Goal: Task Accomplishment & Management: Complete application form

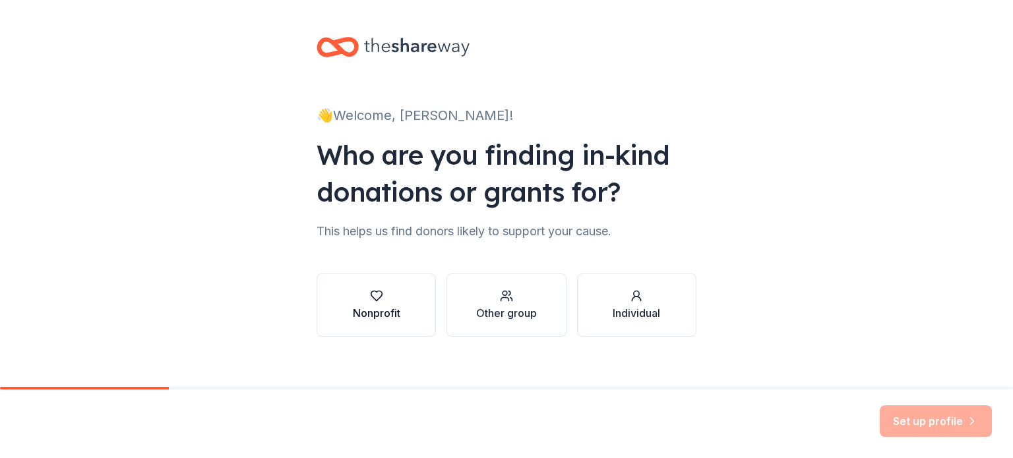
click at [371, 299] on icon "button" at bounding box center [376, 295] width 13 height 13
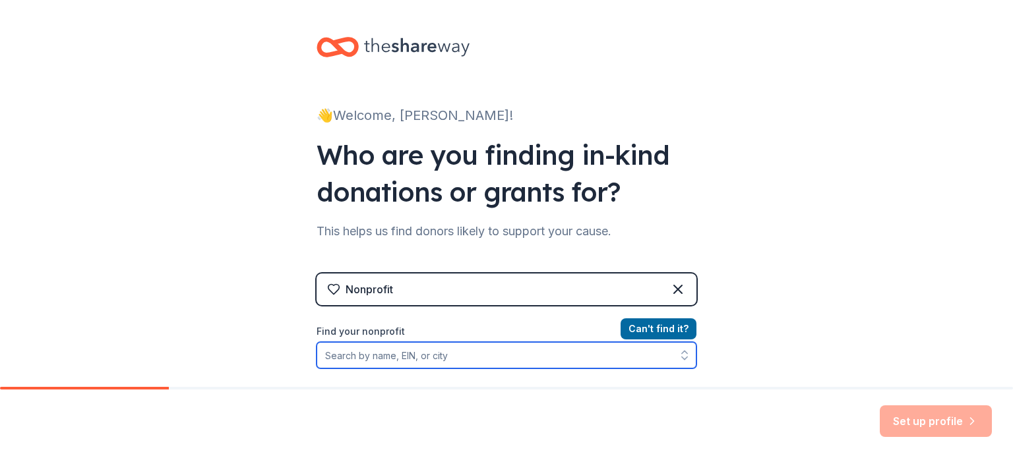
click at [428, 351] on input "Find your nonprofit" at bounding box center [506, 355] width 380 height 26
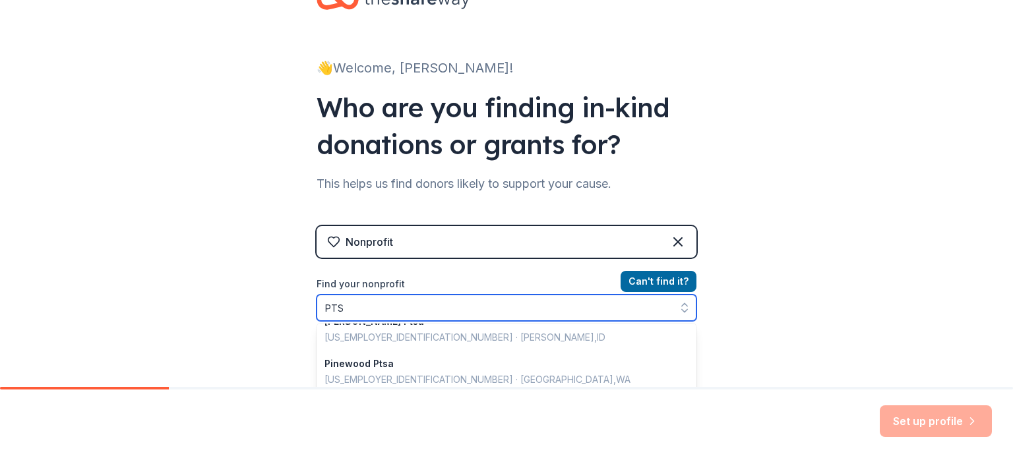
scroll to position [3, 0]
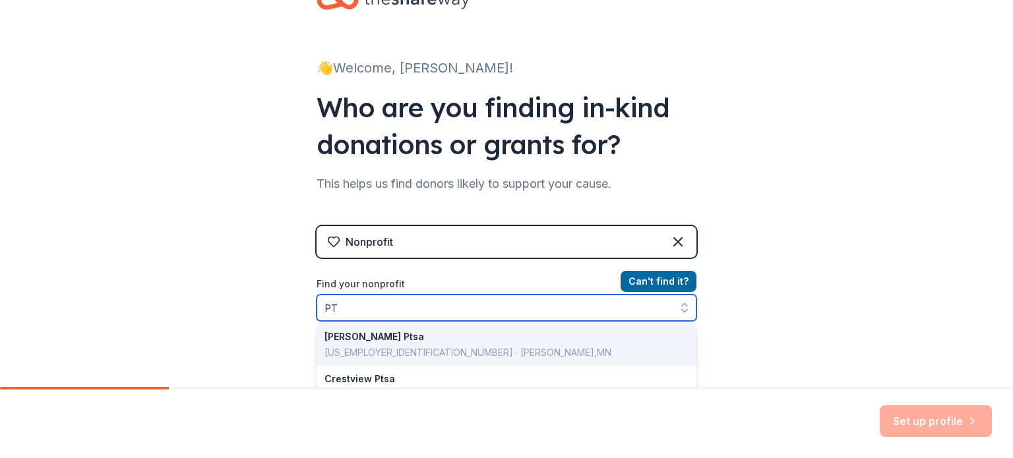
type input "P"
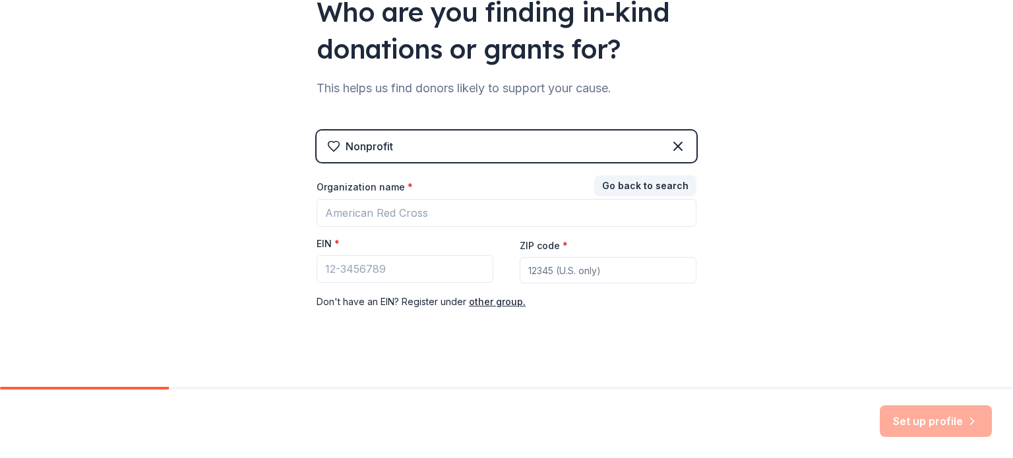
scroll to position [156, 0]
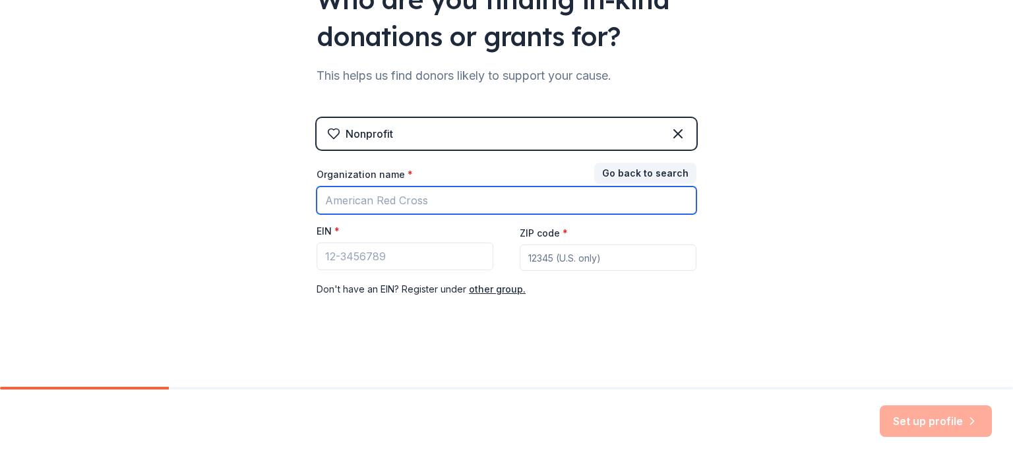
click at [399, 203] on input "Organization name *" at bounding box center [506, 201] width 380 height 28
type input "Hill Country College Prep PTSA"
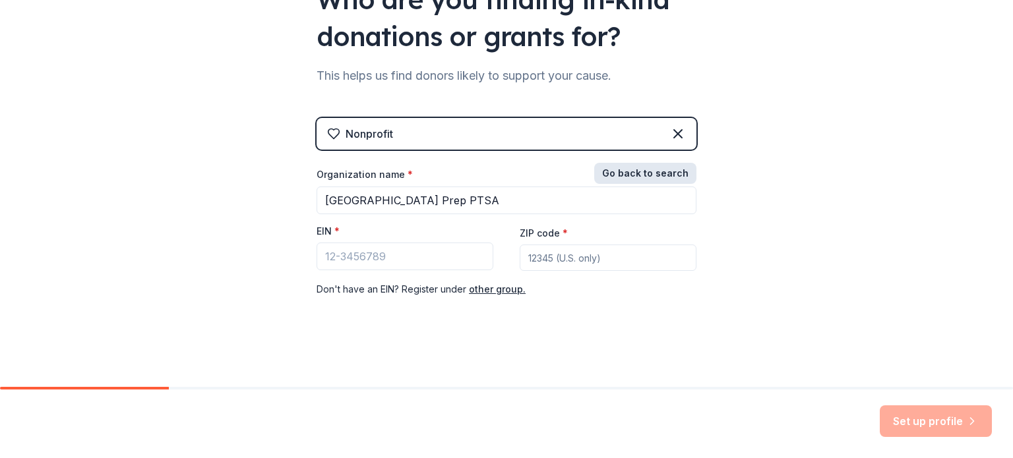
click at [614, 166] on button "Go back to search" at bounding box center [645, 173] width 102 height 21
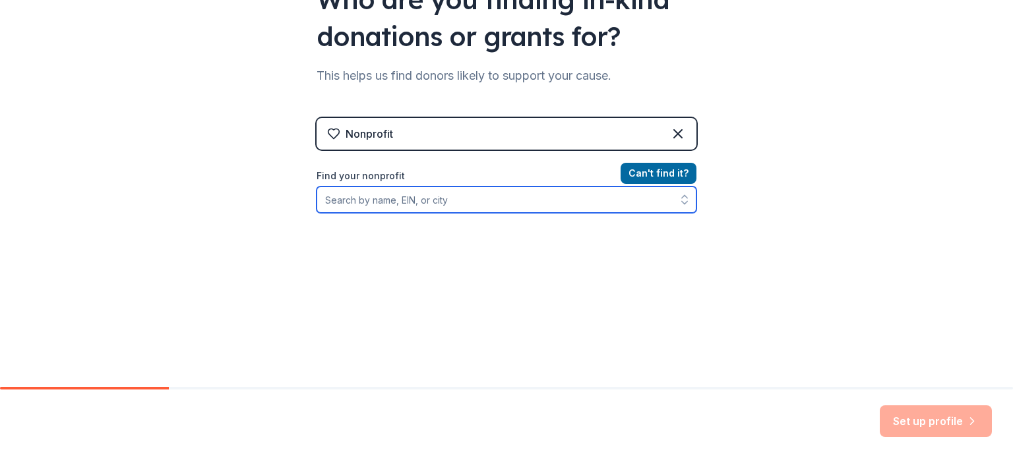
click at [414, 200] on input "Find your nonprofit" at bounding box center [506, 200] width 380 height 26
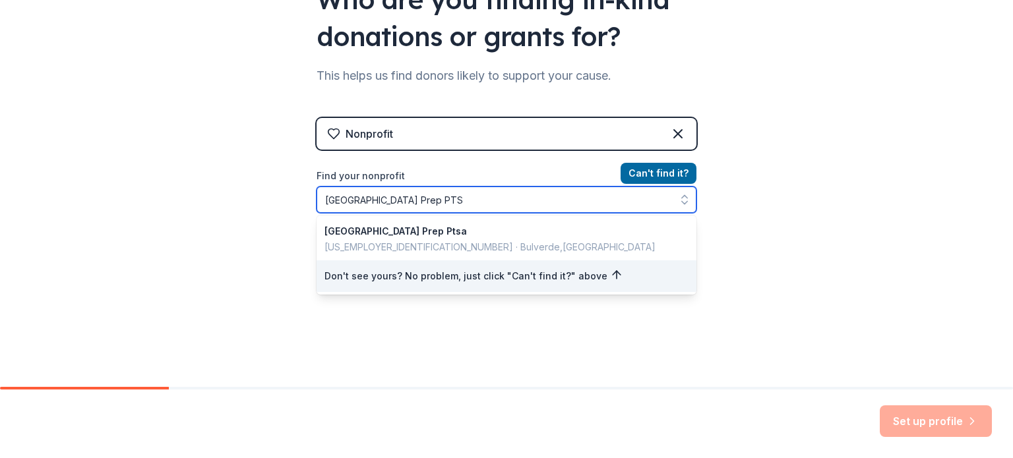
type input "Hill Country College Prep PTSA"
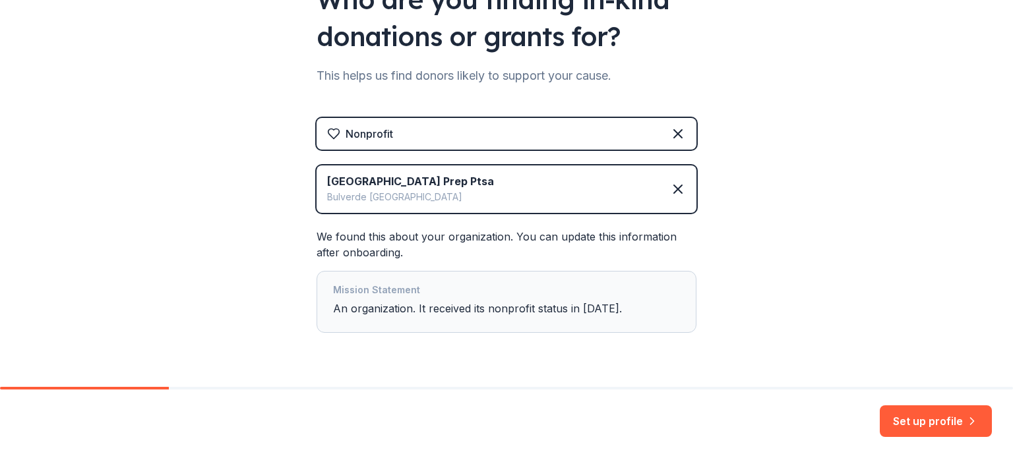
scroll to position [191, 0]
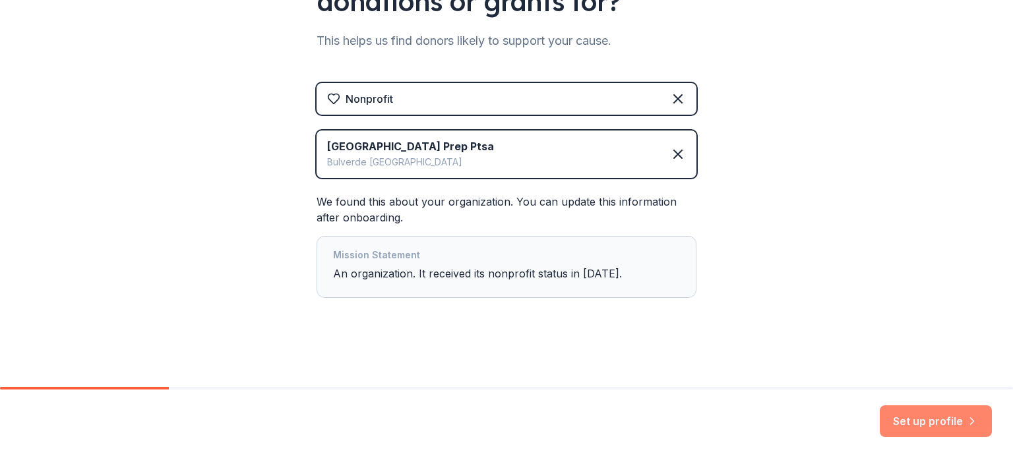
click at [926, 429] on button "Set up profile" at bounding box center [936, 421] width 112 height 32
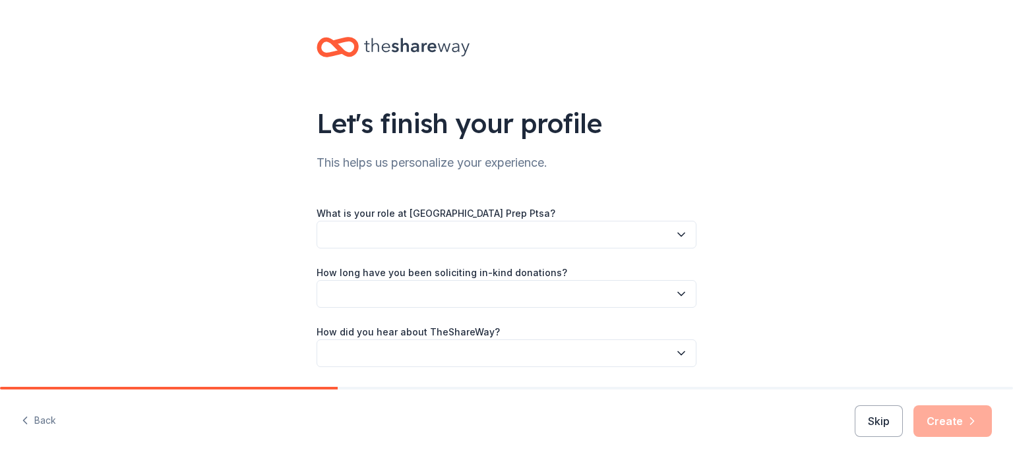
click at [551, 236] on button "button" at bounding box center [506, 235] width 380 height 28
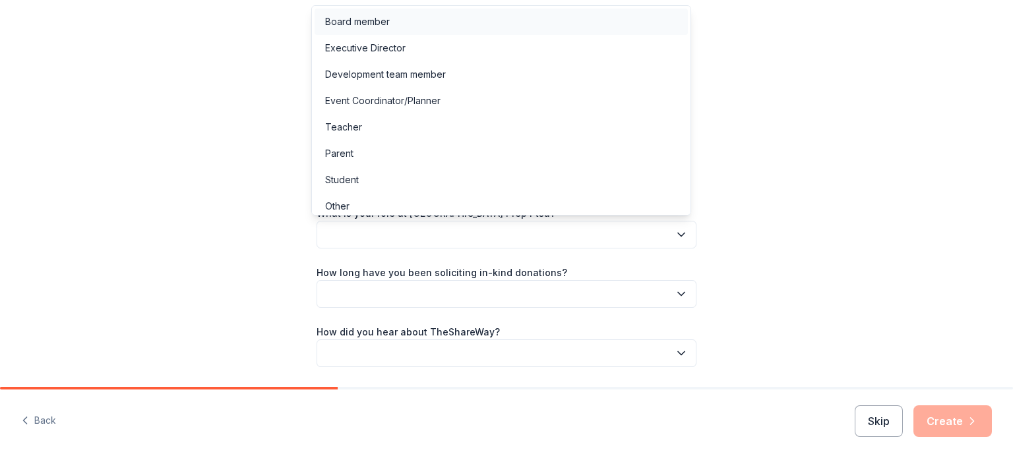
click at [371, 23] on div "Board member" at bounding box center [357, 22] width 65 height 16
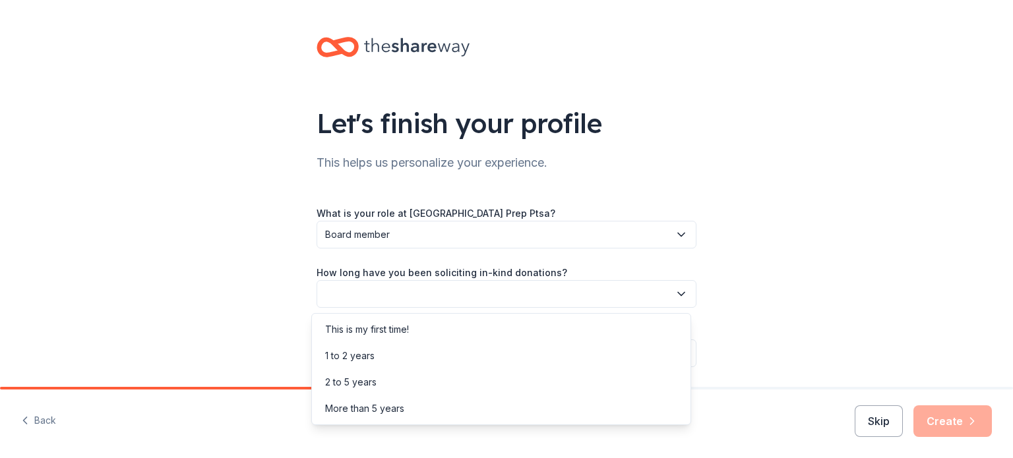
click at [409, 288] on button "button" at bounding box center [506, 294] width 380 height 28
click at [396, 332] on div "This is my first time!" at bounding box center [367, 330] width 84 height 16
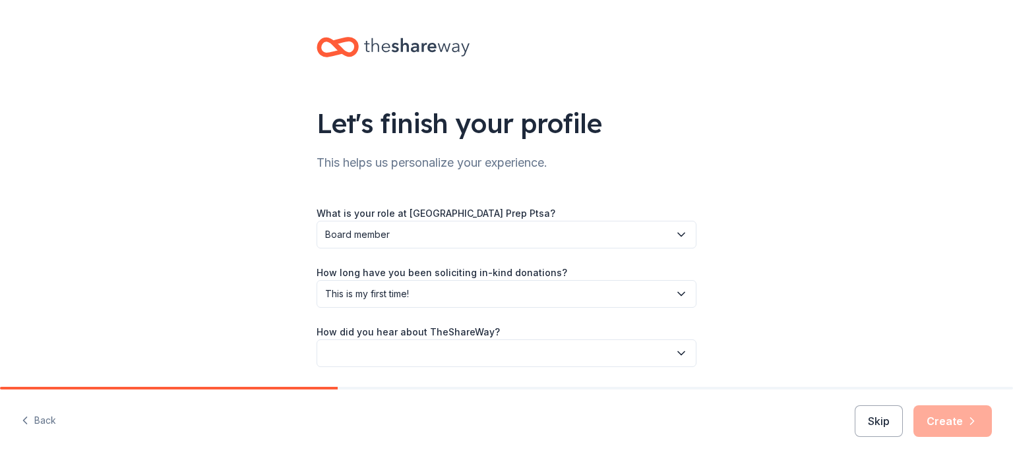
scroll to position [43, 0]
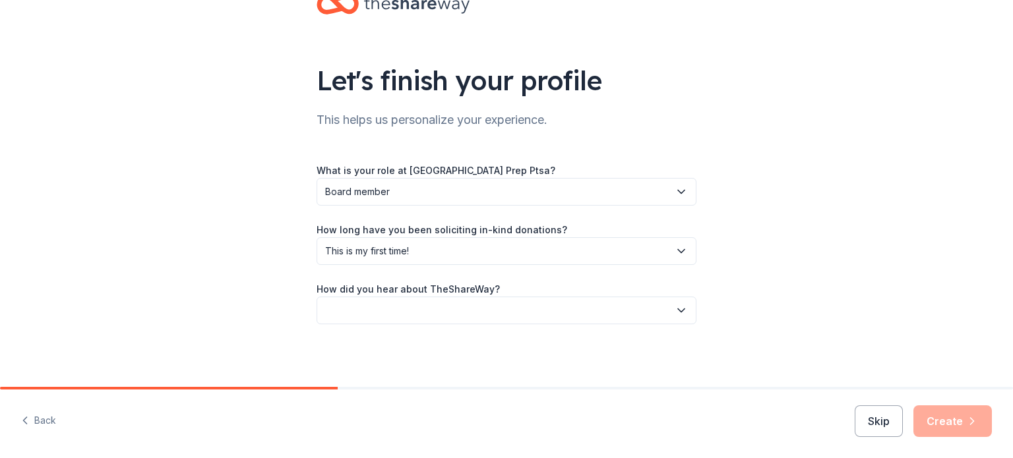
click at [462, 334] on div "Let's finish your profile This helps us personalize your experience. What is yo…" at bounding box center [506, 172] width 422 height 431
click at [470, 327] on div "Let's finish your profile This helps us personalize your experience. What is yo…" at bounding box center [506, 172] width 422 height 431
click at [678, 330] on div "Let's finish your profile This helps us personalize your experience. What is yo…" at bounding box center [506, 172] width 422 height 431
click at [676, 270] on div "What is your role at Hill Country College Prep Ptsa? Board member How long have…" at bounding box center [506, 243] width 380 height 162
click at [517, 315] on button "button" at bounding box center [506, 311] width 380 height 28
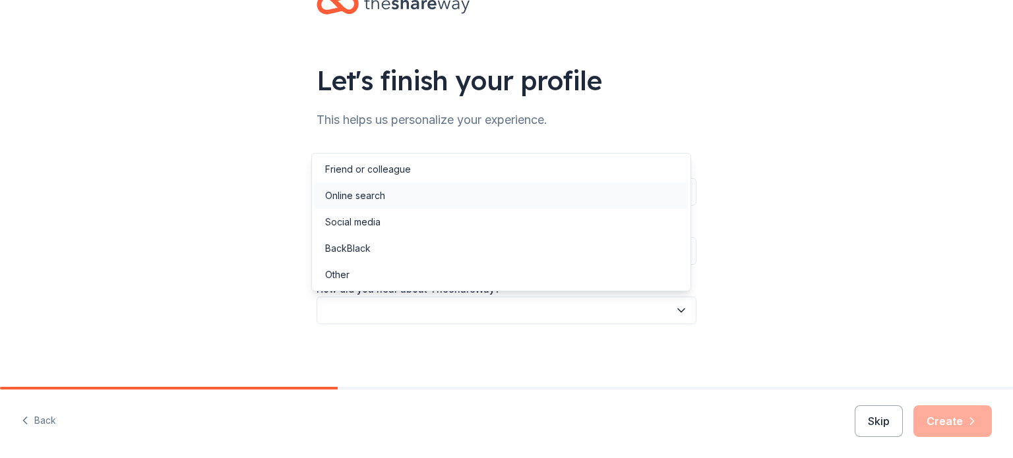
click at [384, 192] on div "Online search" at bounding box center [355, 196] width 60 height 16
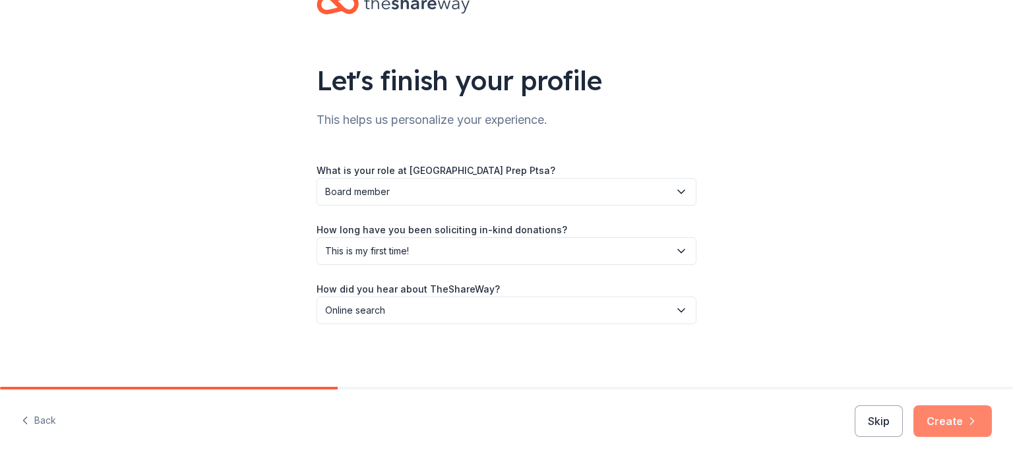
click at [946, 427] on button "Create" at bounding box center [952, 421] width 78 height 32
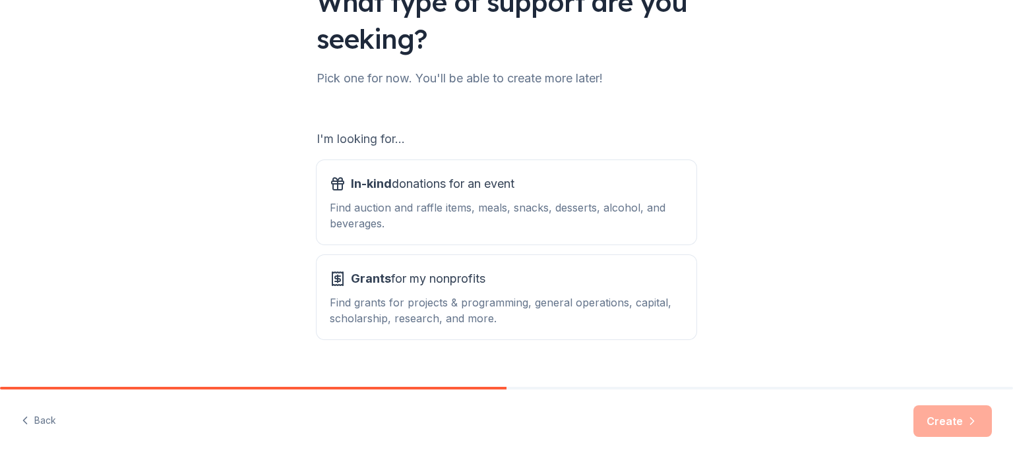
scroll to position [145, 0]
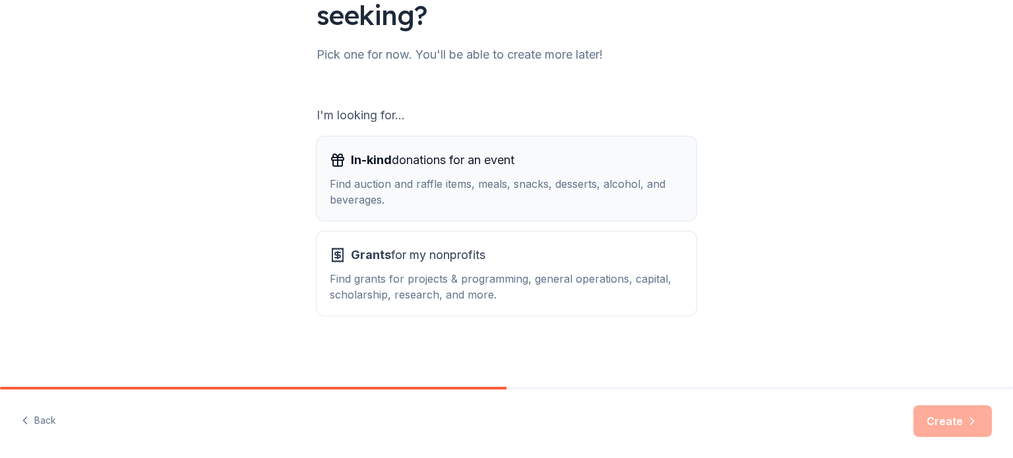
click at [409, 166] on span "In-kind donations for an event" at bounding box center [433, 160] width 164 height 21
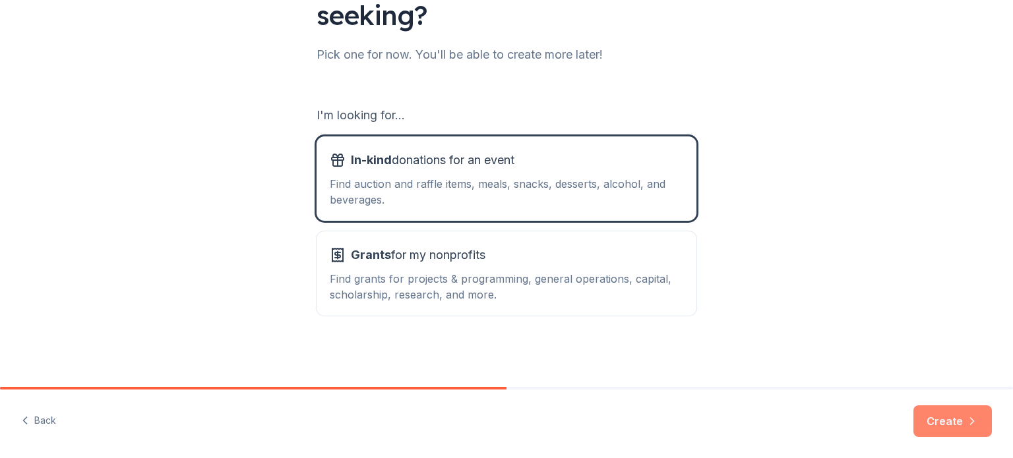
click at [944, 428] on button "Create" at bounding box center [952, 421] width 78 height 32
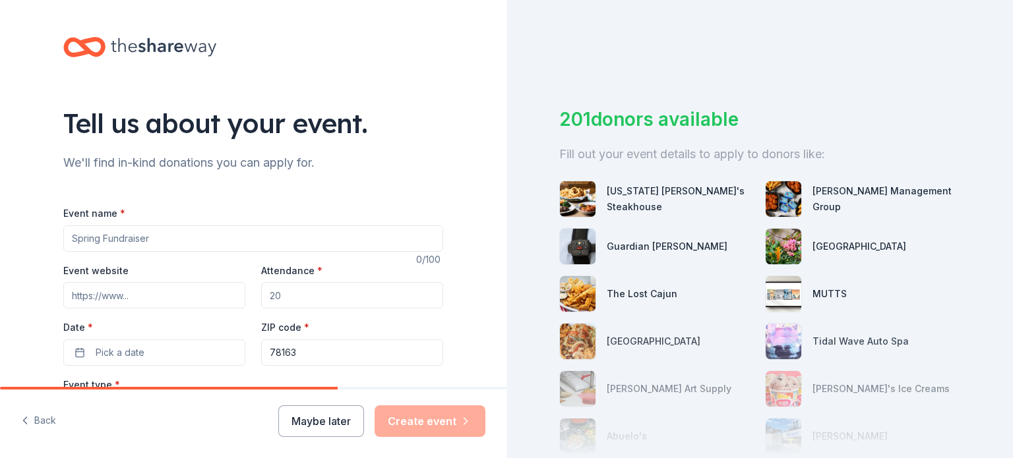
click at [153, 238] on input "Event name *" at bounding box center [253, 238] width 380 height 26
type input "[DATE]"
click at [285, 288] on input "Attendance *" at bounding box center [352, 295] width 182 height 26
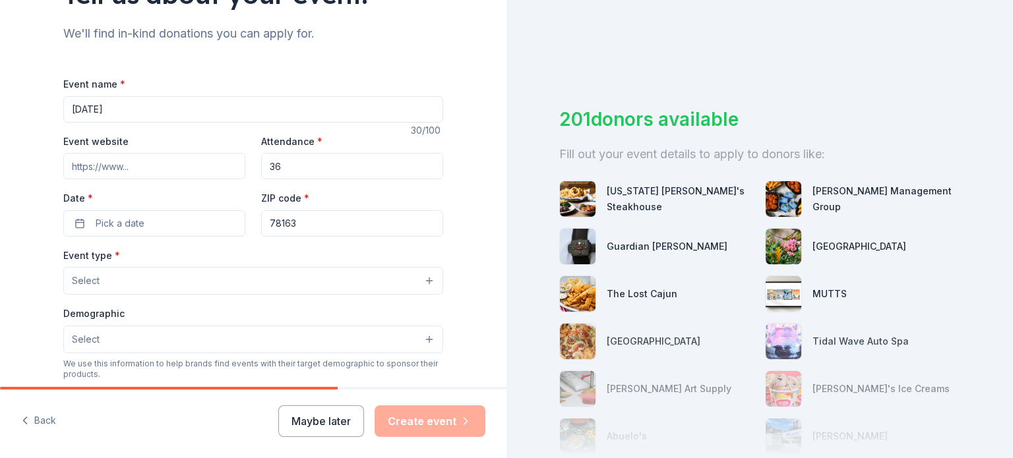
scroll to position [142, 0]
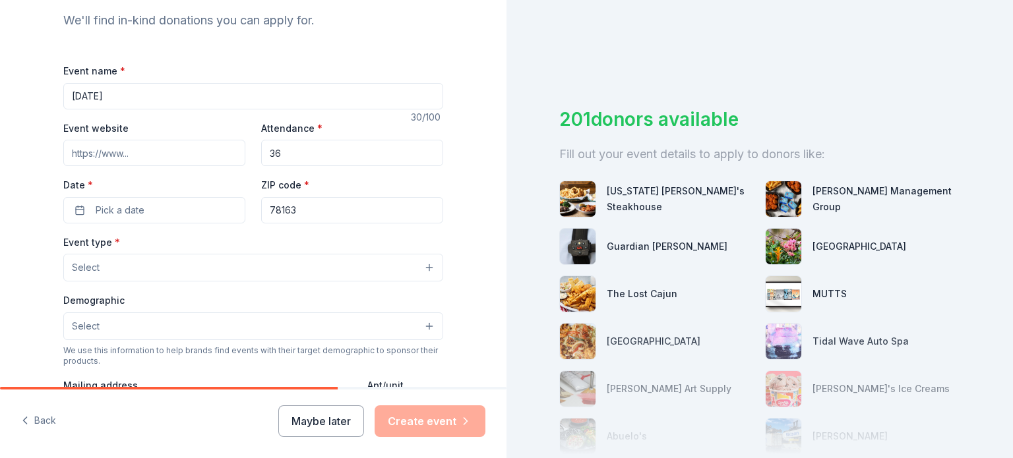
type input "36"
click at [136, 208] on span "Pick a date" at bounding box center [120, 210] width 49 height 16
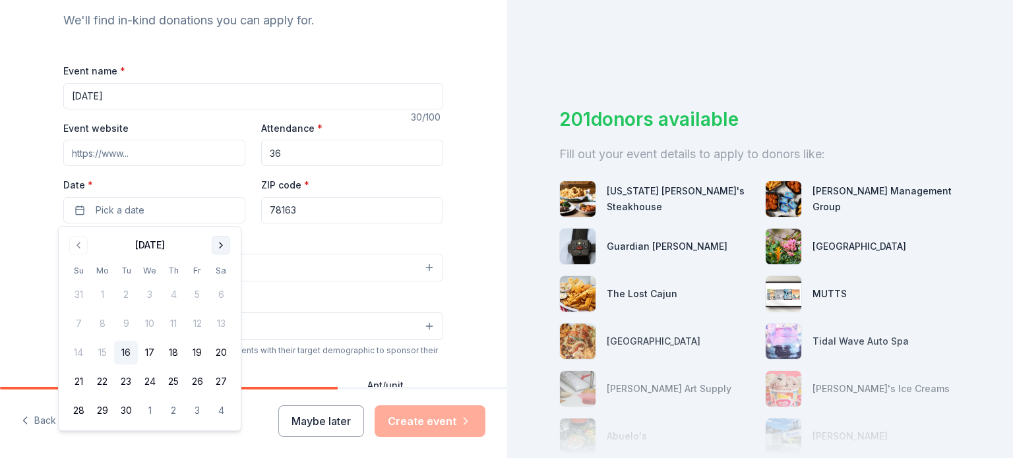
click at [224, 247] on button "Go to next month" at bounding box center [221, 245] width 18 height 18
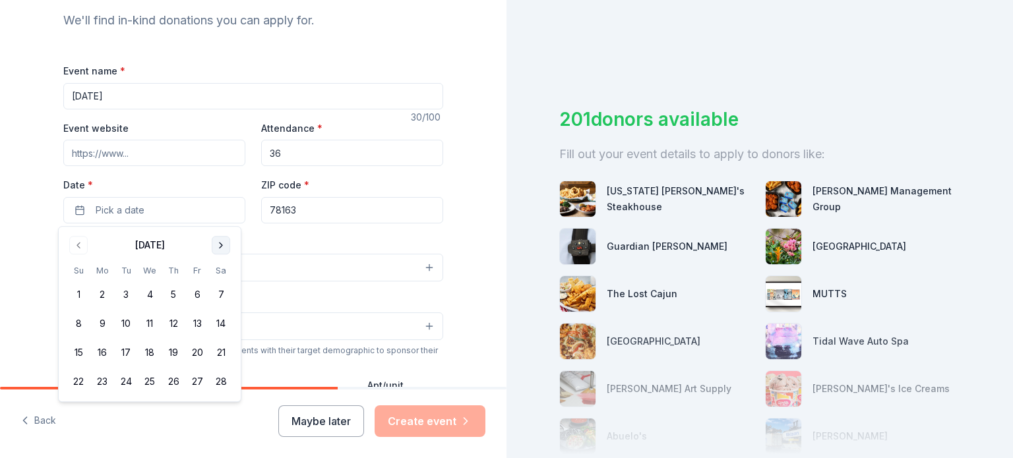
click at [224, 247] on button "Go to next month" at bounding box center [221, 245] width 18 height 18
click at [102, 325] on button "4" at bounding box center [102, 324] width 24 height 24
click at [308, 249] on div "Event type * Select" at bounding box center [253, 258] width 380 height 48
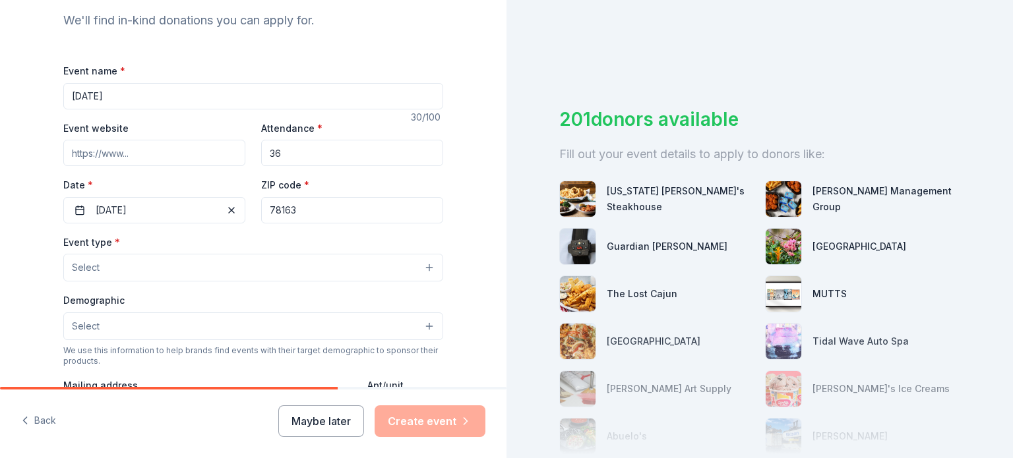
click at [225, 278] on button "Select" at bounding box center [253, 268] width 380 height 28
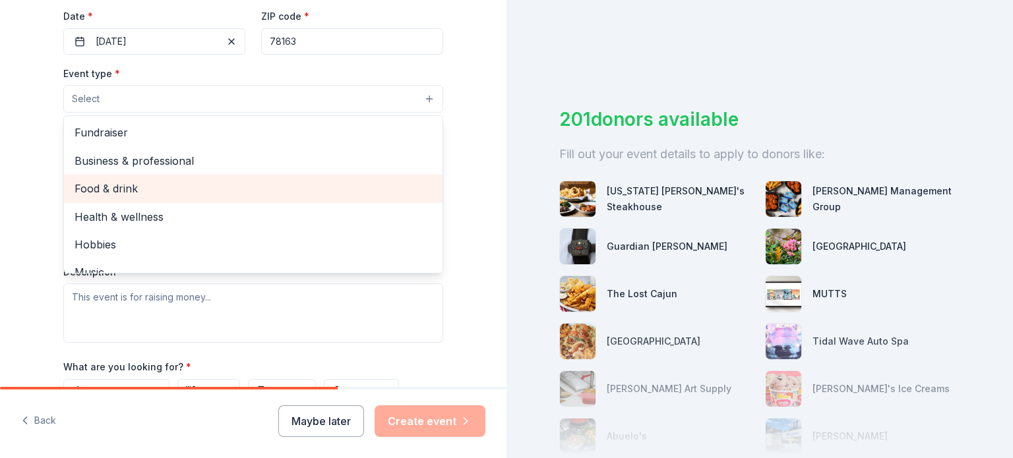
scroll to position [44, 0]
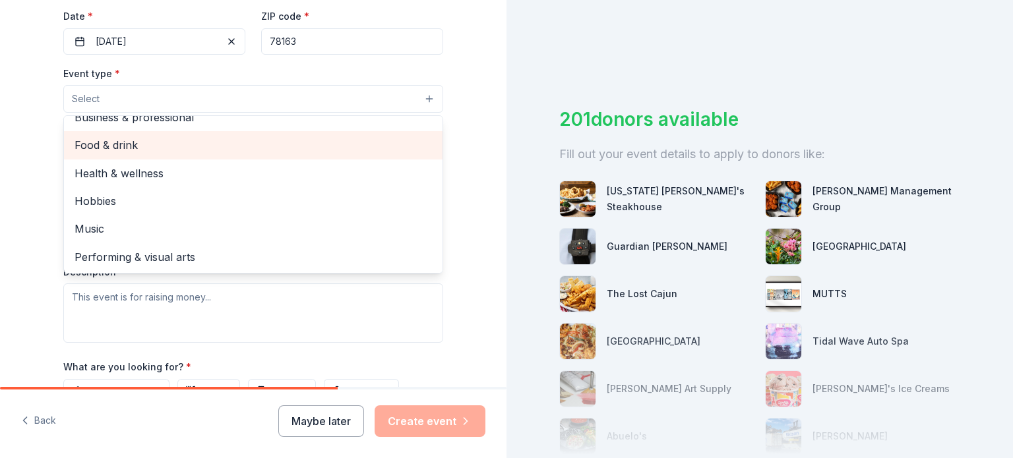
click at [110, 148] on span "Food & drink" at bounding box center [253, 144] width 357 height 17
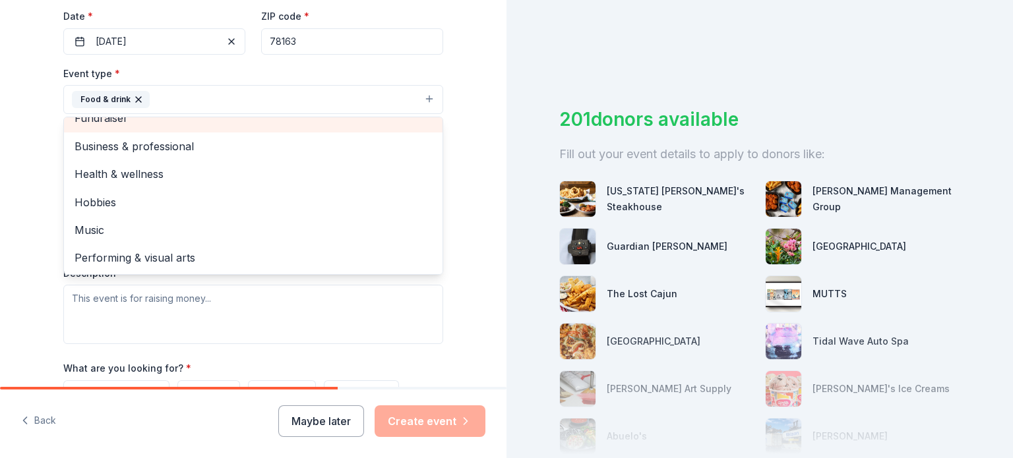
click at [182, 122] on span "Fundraiser" at bounding box center [253, 117] width 357 height 17
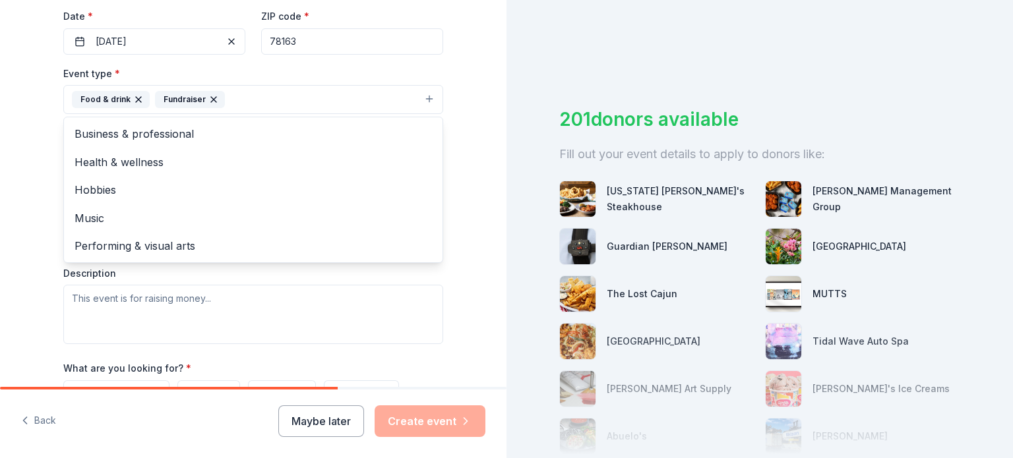
click at [28, 224] on div "Tell us about your event. We'll find in-kind donations you can apply for. Event…" at bounding box center [253, 128] width 506 height 879
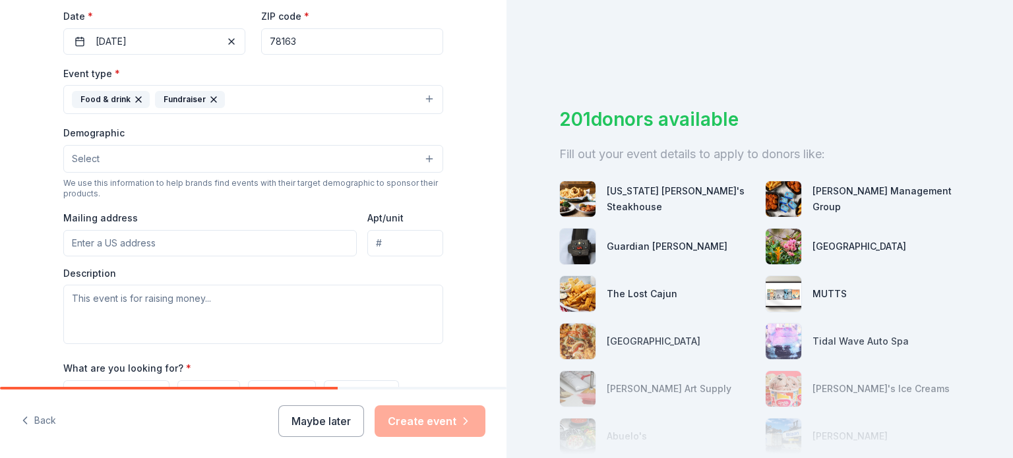
click at [265, 97] on button "Food & drink Fundraiser" at bounding box center [253, 99] width 380 height 29
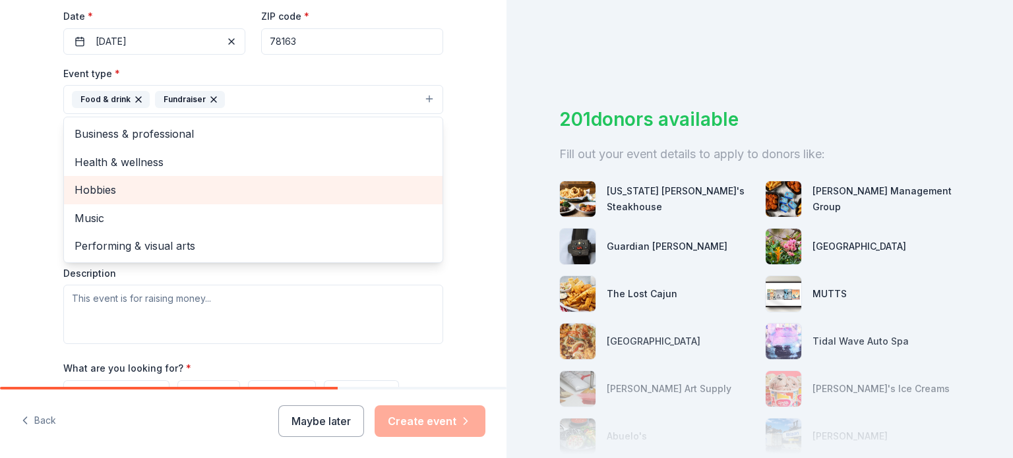
click at [109, 191] on span "Hobbies" at bounding box center [253, 189] width 357 height 17
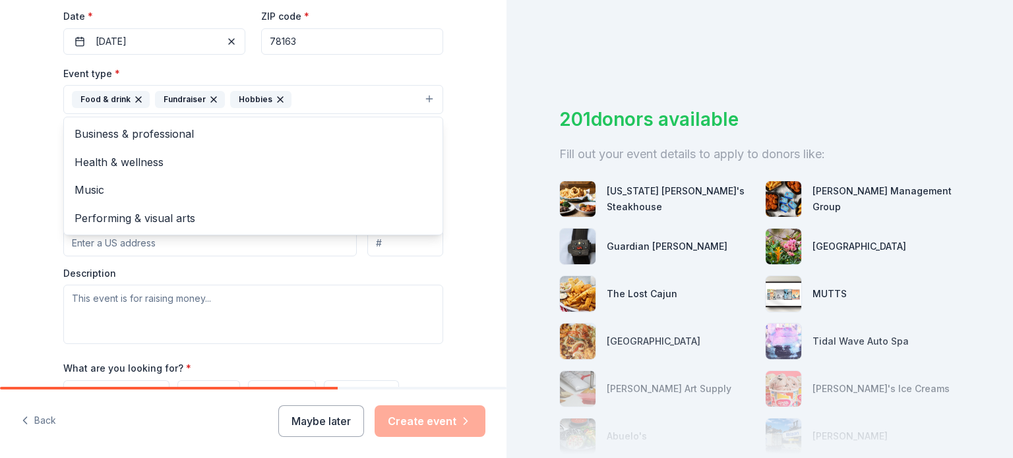
click at [11, 168] on div "Tell us about your event. We'll find in-kind donations you can apply for. Event…" at bounding box center [253, 128] width 506 height 879
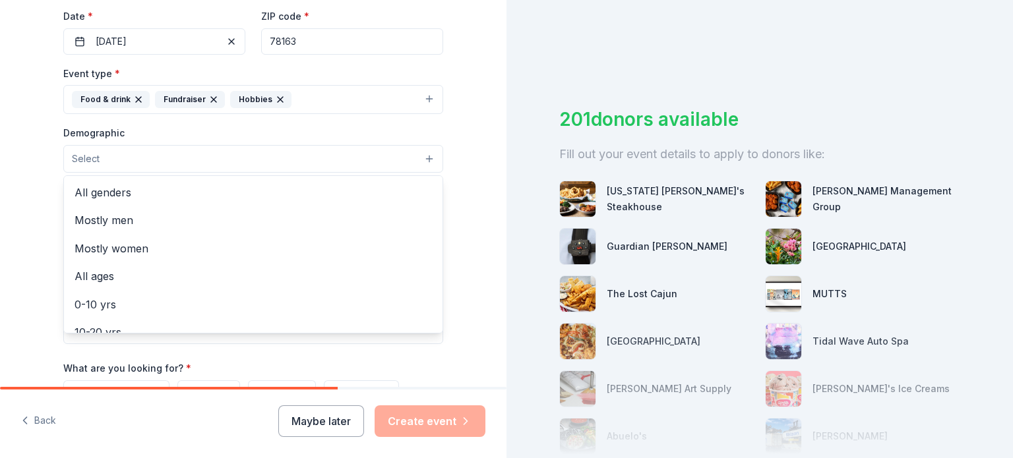
click at [111, 158] on button "Select" at bounding box center [253, 159] width 380 height 28
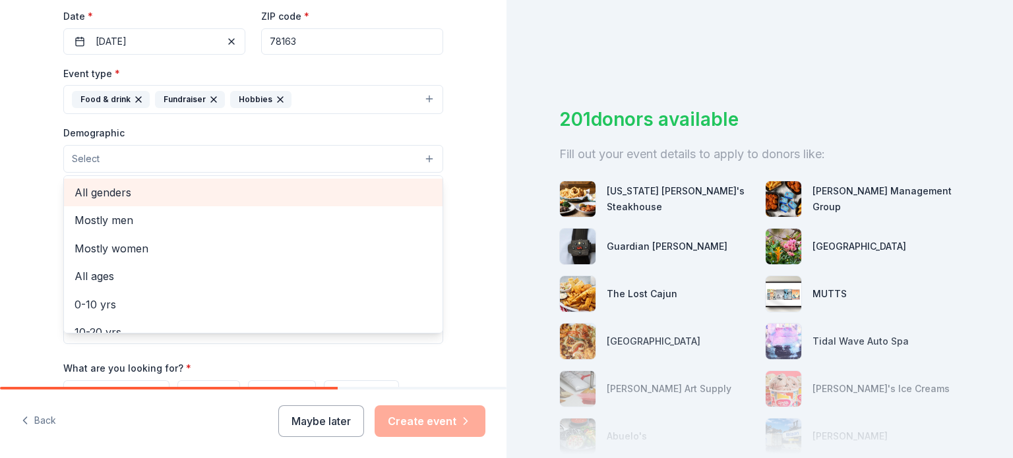
click at [119, 187] on span "All genders" at bounding box center [253, 192] width 357 height 17
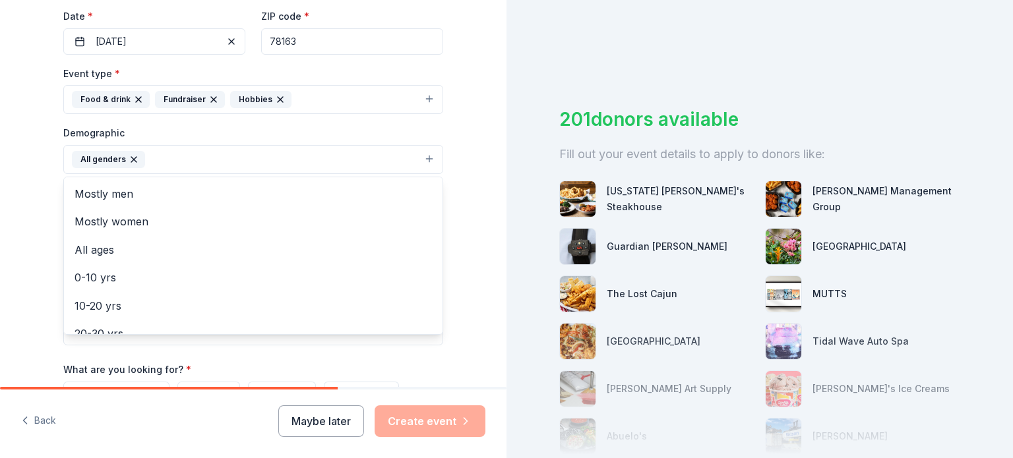
click at [25, 187] on div "Tell us about your event. We'll find in-kind donations you can apply for. Event…" at bounding box center [253, 129] width 506 height 880
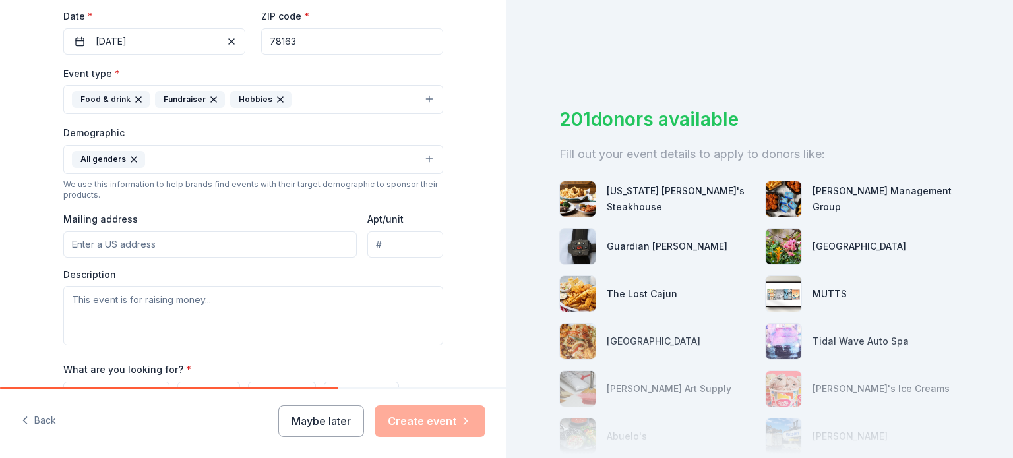
click at [111, 242] on input "Mailing address" at bounding box center [209, 244] width 293 height 26
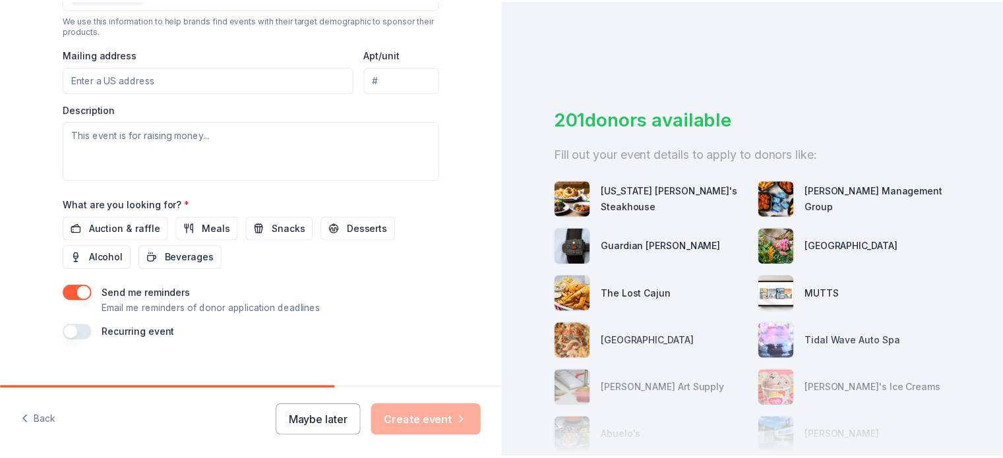
scroll to position [480, 0]
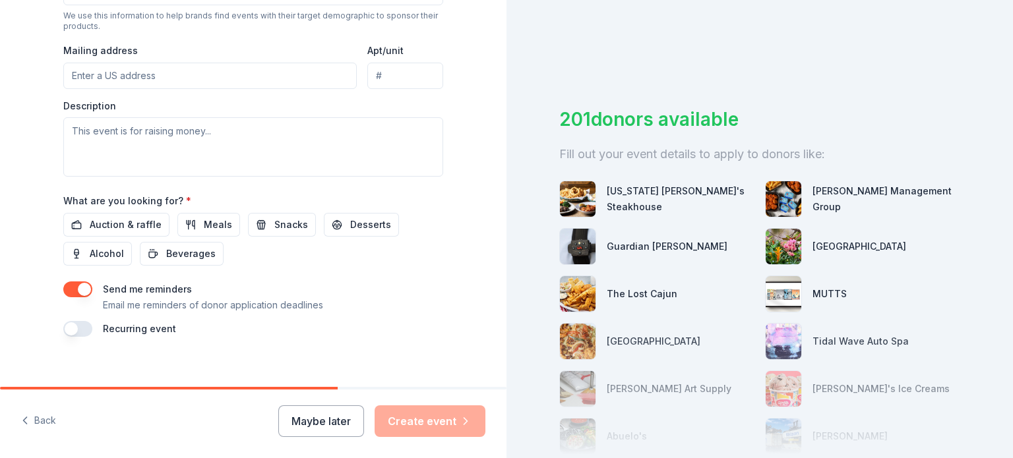
click at [141, 84] on input "Mailing address" at bounding box center [209, 76] width 293 height 26
type input "1313 Decanter Drive"
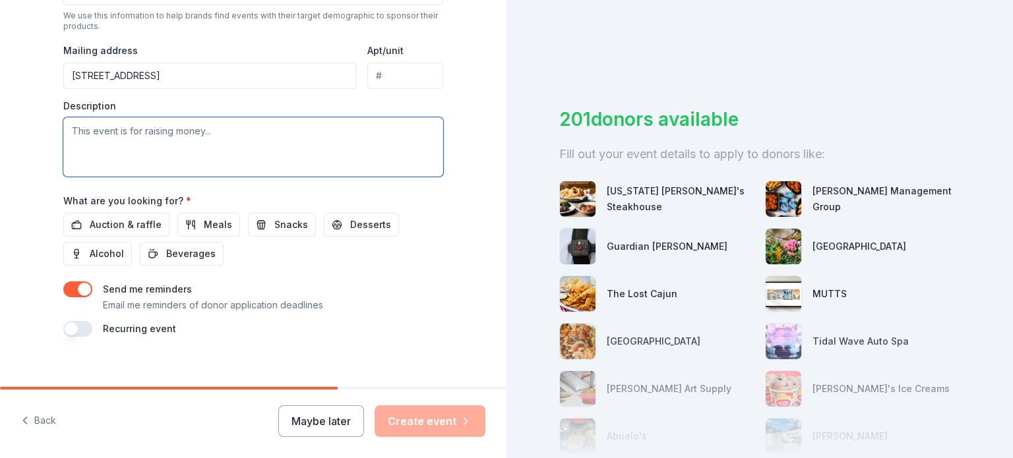
click at [190, 135] on textarea at bounding box center [253, 146] width 380 height 59
type textarea "T"
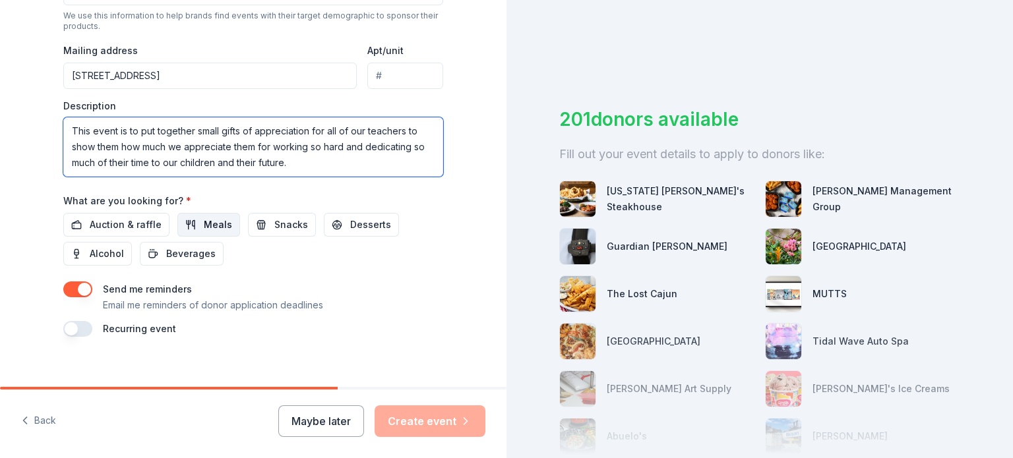
type textarea "This event is to put together small gifts of appreciation for all of our teache…"
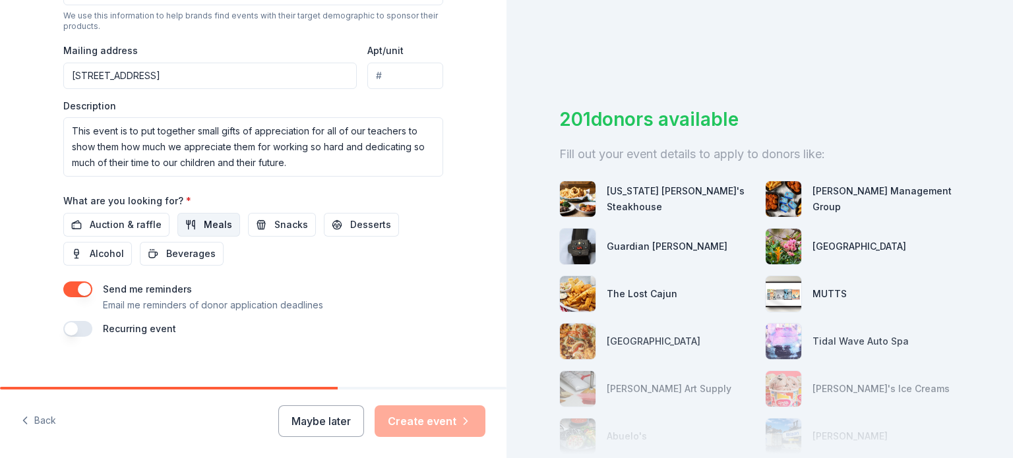
click at [214, 225] on span "Meals" at bounding box center [218, 225] width 28 height 16
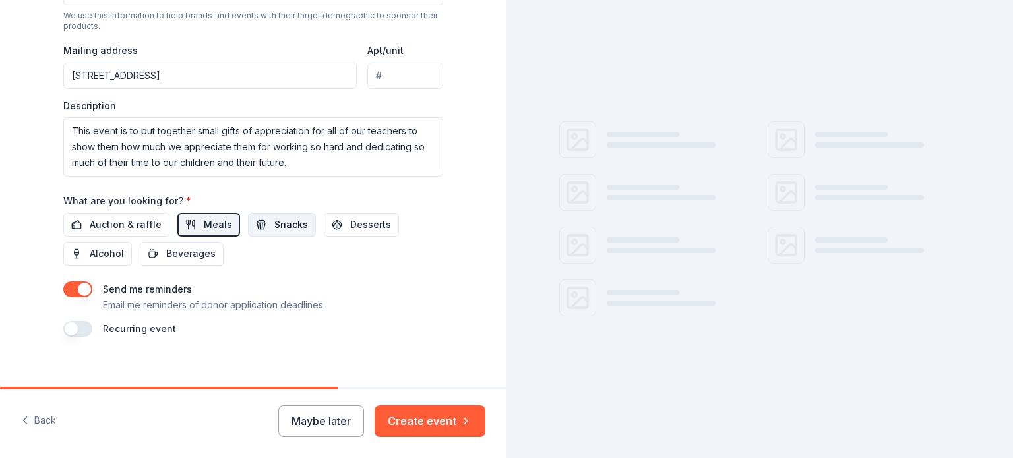
click at [260, 224] on button "Snacks" at bounding box center [282, 225] width 68 height 24
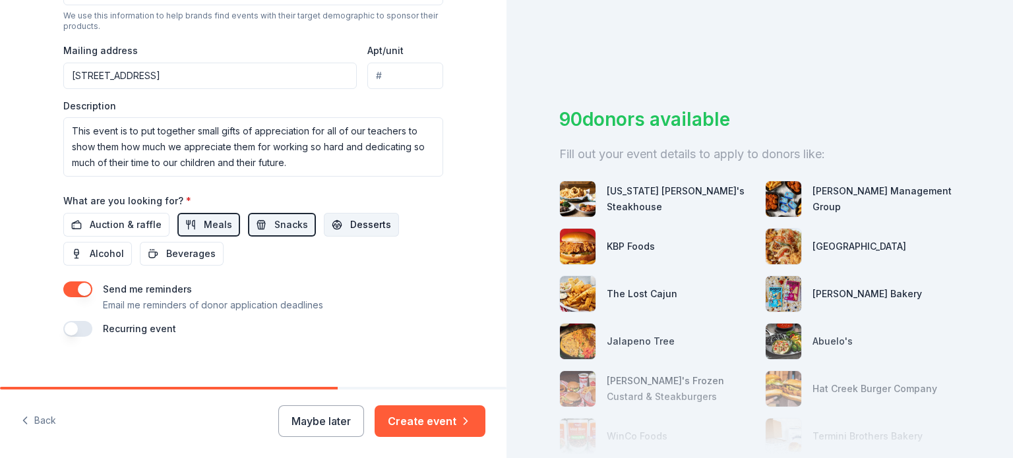
click at [350, 222] on span "Desserts" at bounding box center [370, 225] width 41 height 16
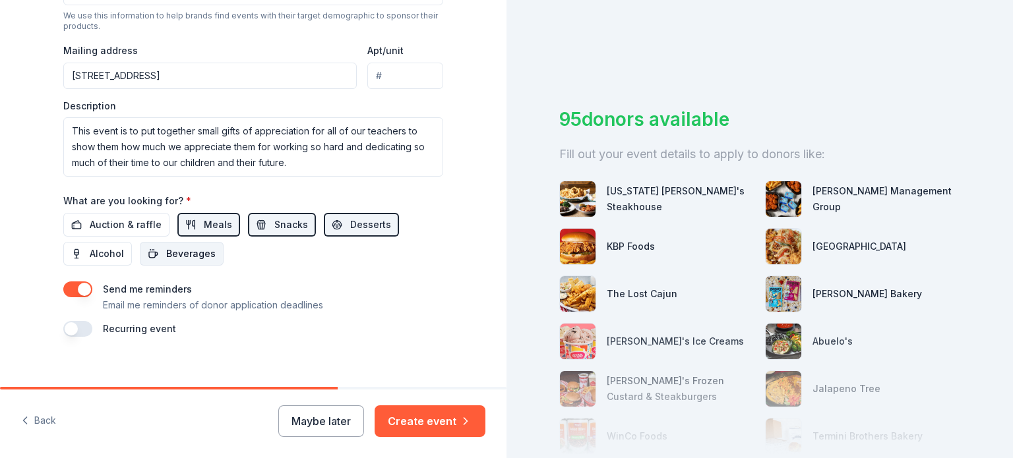
click at [166, 254] on span "Beverages" at bounding box center [190, 254] width 49 height 16
click at [128, 224] on span "Auction & raffle" at bounding box center [126, 225] width 72 height 16
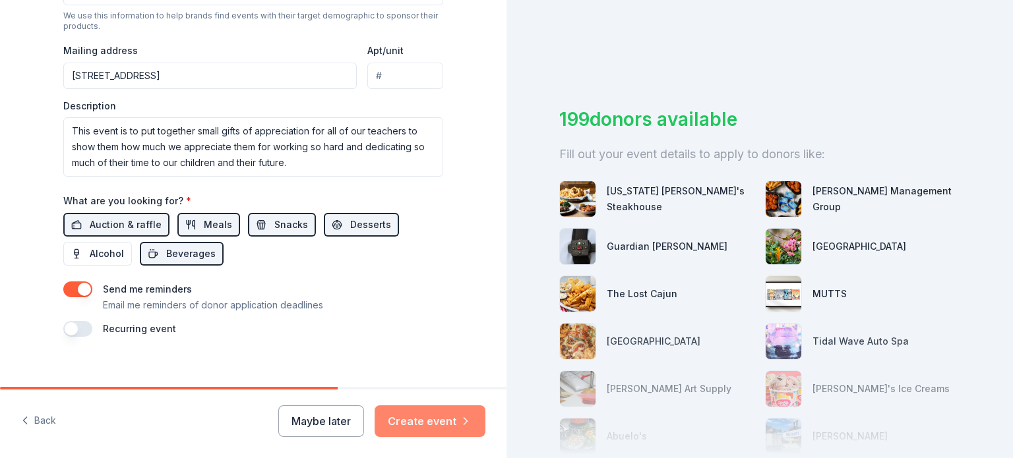
click at [424, 419] on button "Create event" at bounding box center [430, 421] width 111 height 32
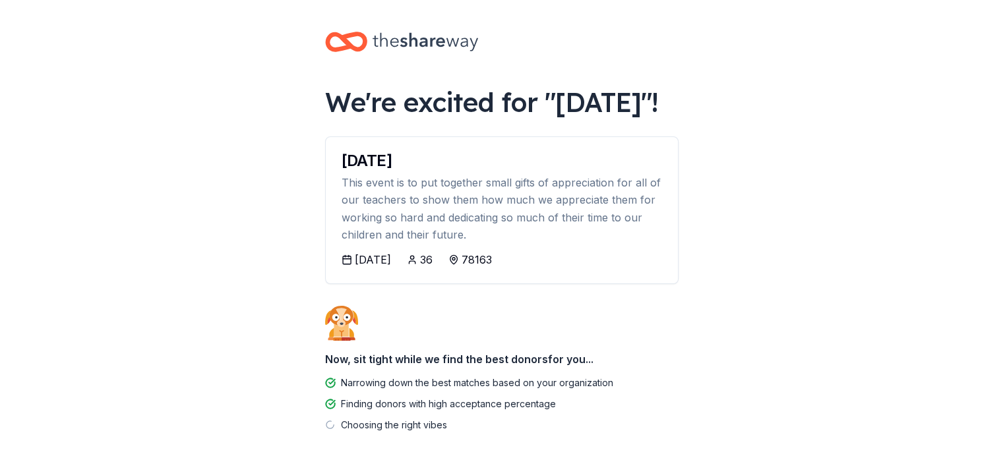
scroll to position [98, 0]
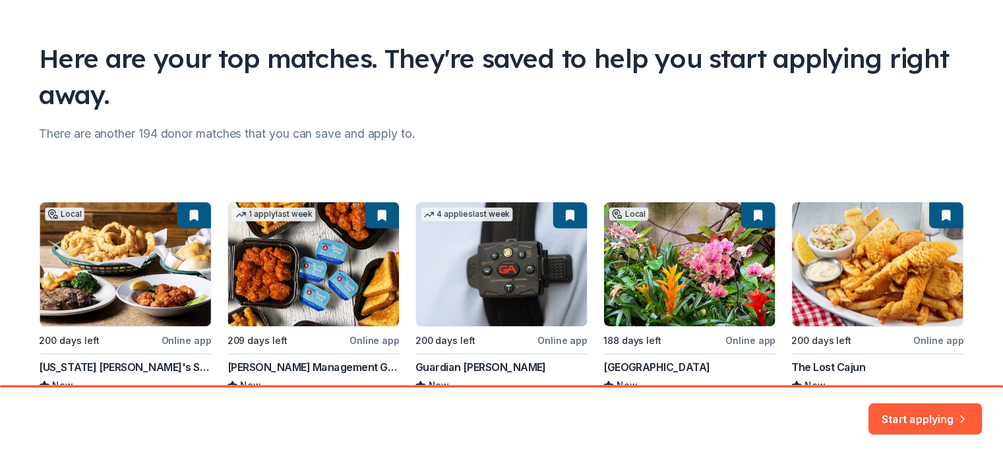
scroll to position [154, 0]
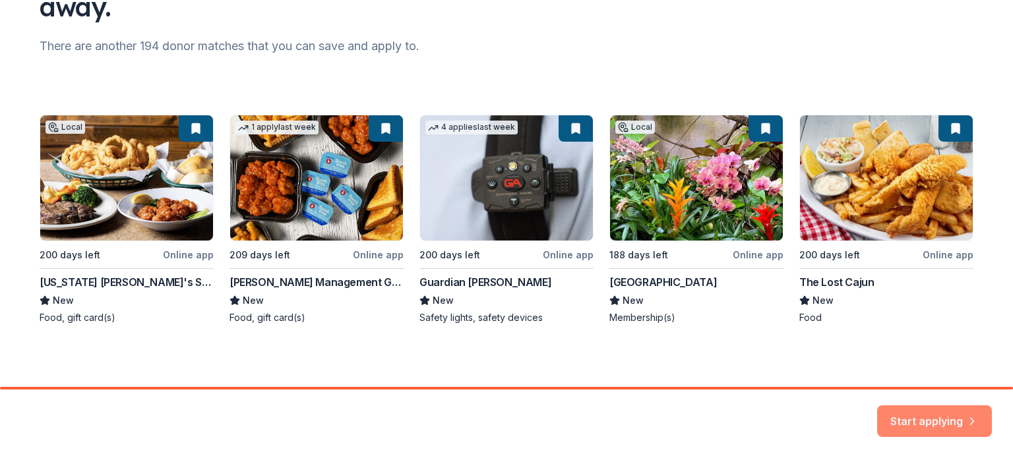
click at [915, 419] on button "Start applying" at bounding box center [934, 418] width 115 height 32
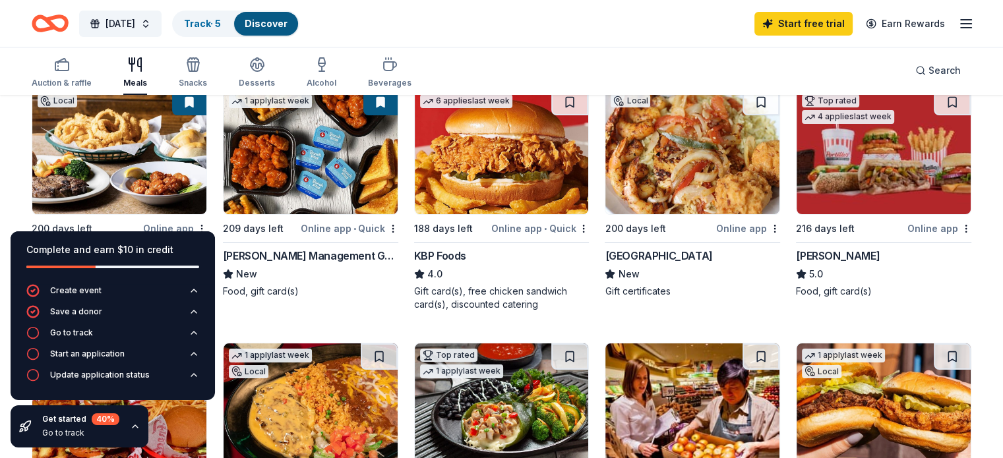
scroll to position [203, 0]
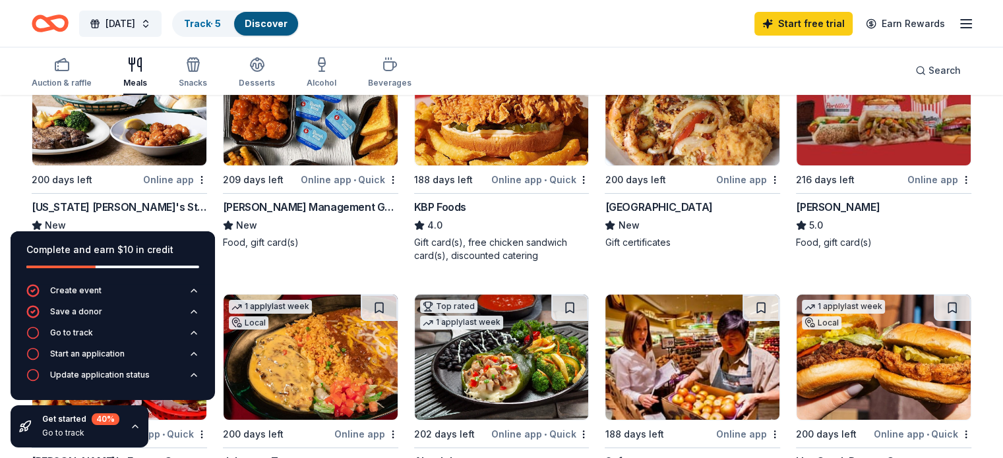
click at [133, 423] on icon "button" at bounding box center [135, 426] width 11 height 11
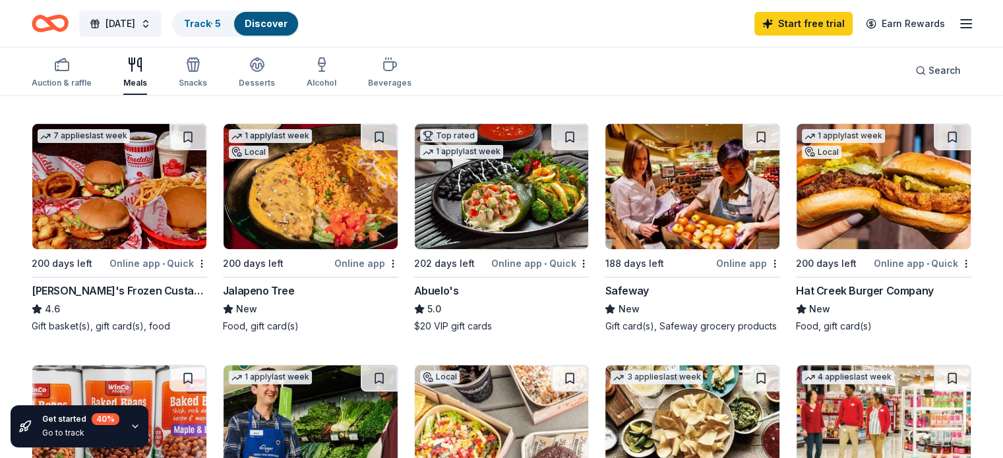
scroll to position [375, 0]
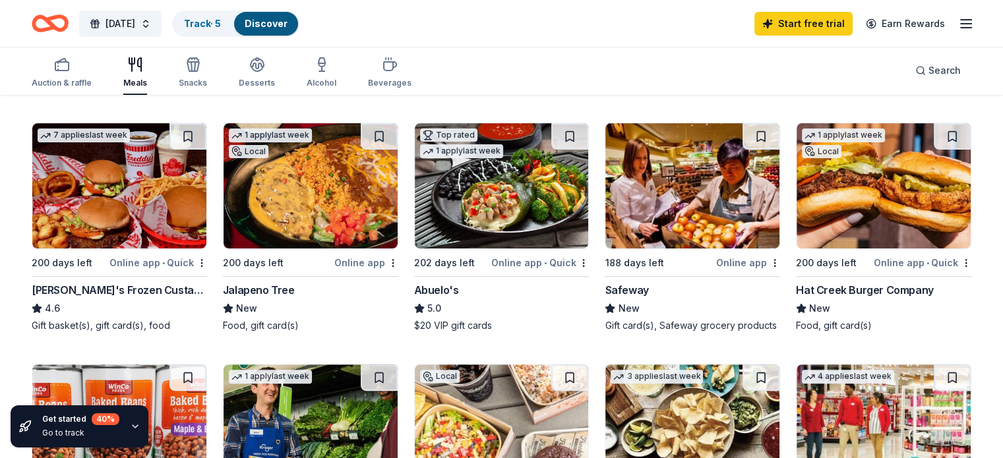
click at [135, 196] on img at bounding box center [119, 185] width 174 height 125
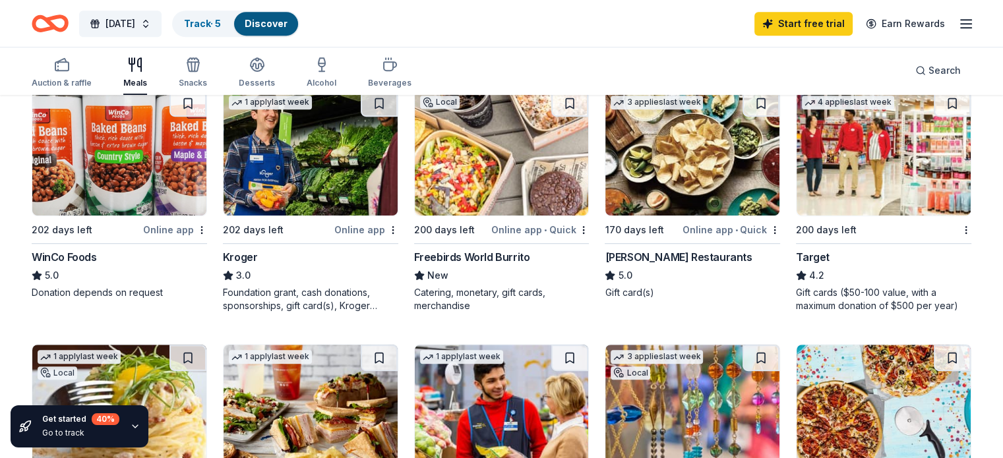
click at [844, 183] on img at bounding box center [883, 152] width 174 height 125
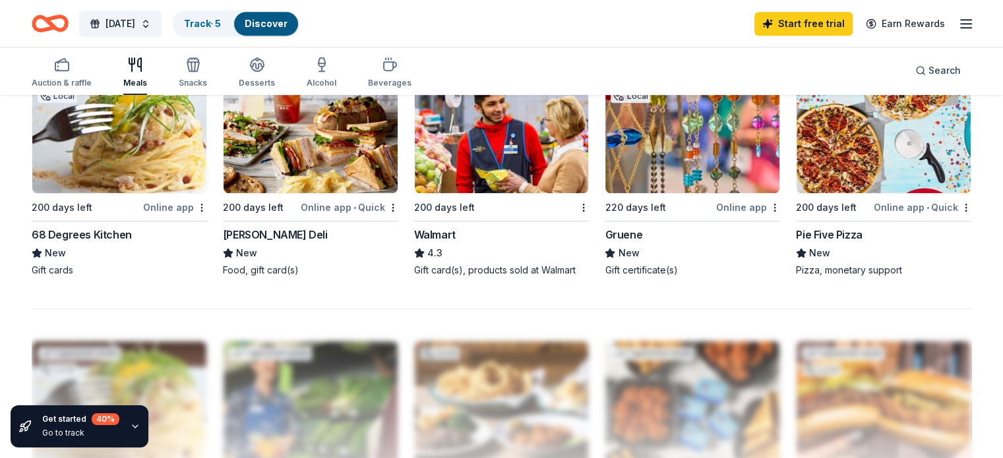
scroll to position [926, 0]
click at [496, 150] on img at bounding box center [502, 130] width 174 height 125
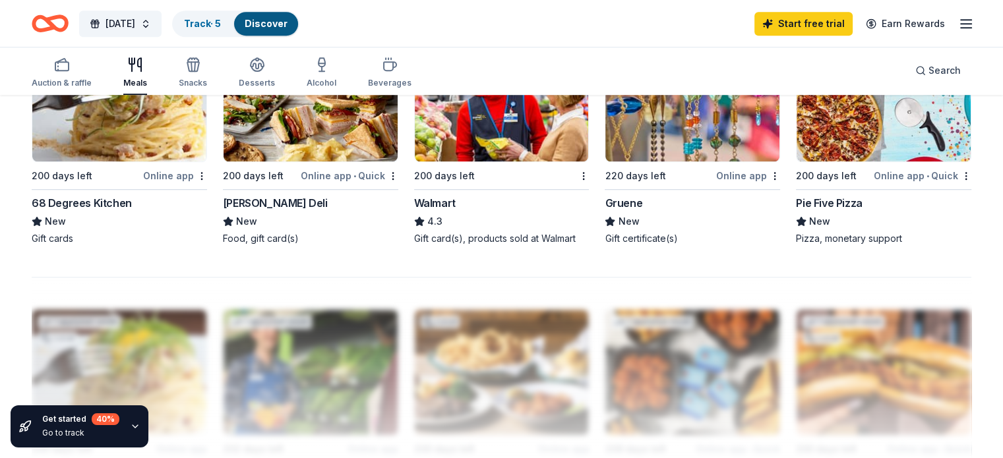
click at [295, 142] on img at bounding box center [311, 98] width 174 height 125
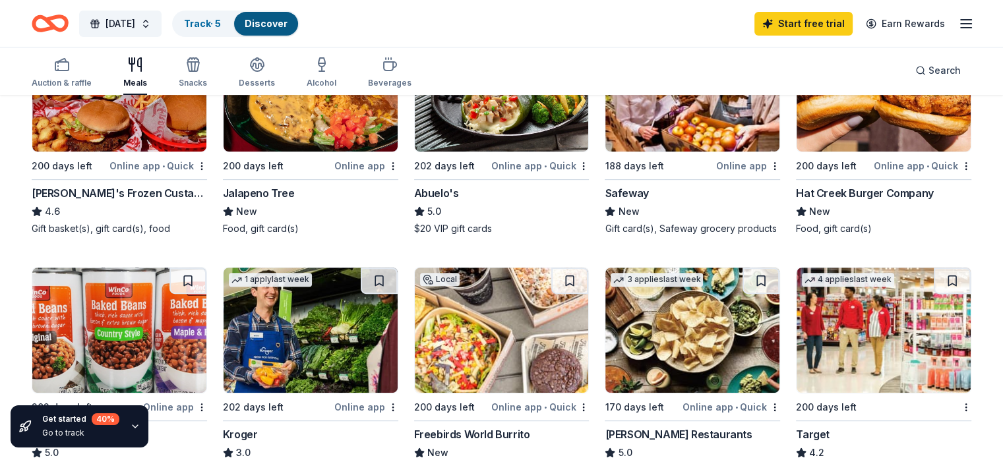
scroll to position [471, 0]
